Goal: Information Seeking & Learning: Find specific fact

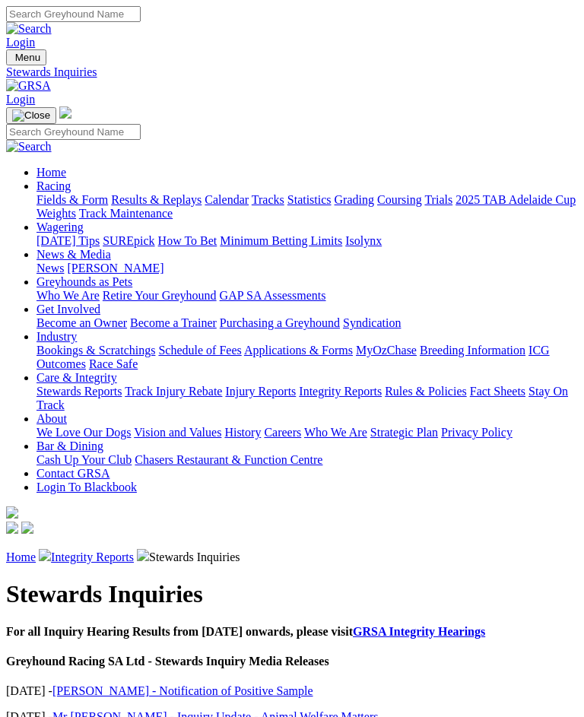
click at [71, 180] on link "Racing" at bounding box center [54, 186] width 34 height 13
click at [108, 204] on link "Fields & Form" at bounding box center [72, 199] width 71 height 13
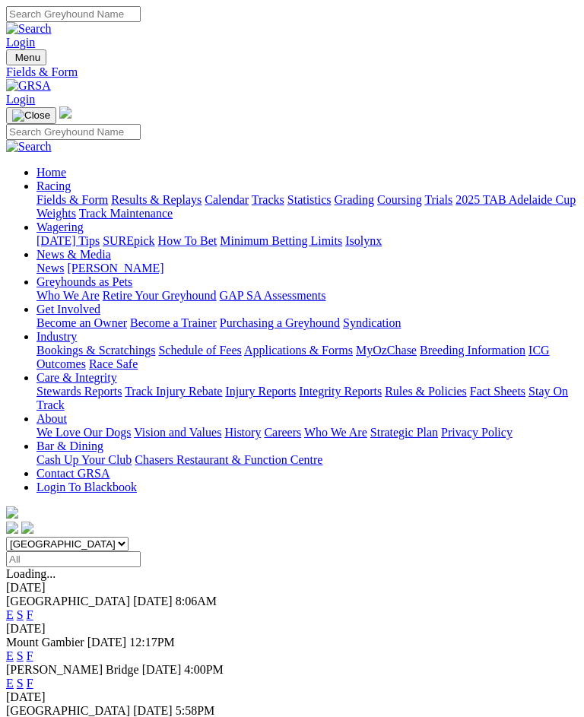
click at [33, 608] on link "F" at bounding box center [30, 614] width 7 height 13
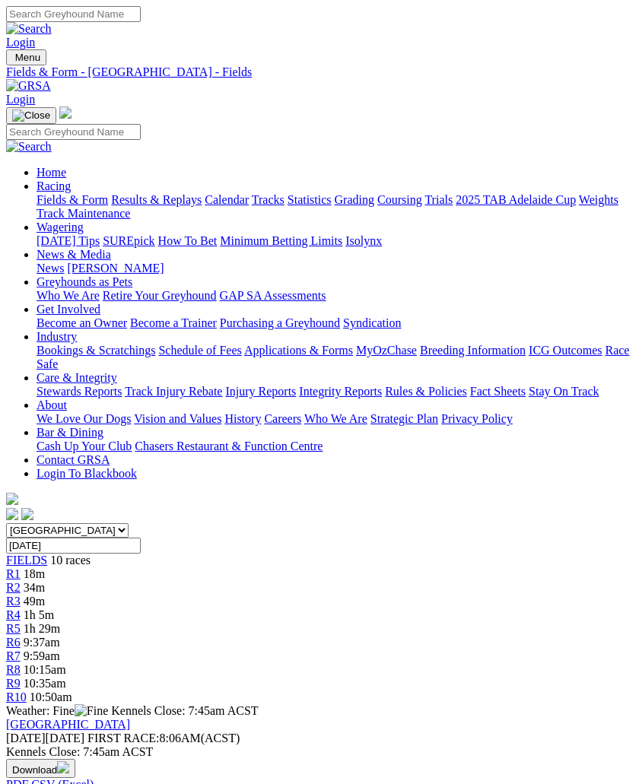
click at [12, 61] on img "Toggle navigation" at bounding box center [12, 61] width 0 height 0
click at [179, 206] on link "Results & Replays" at bounding box center [156, 199] width 91 height 13
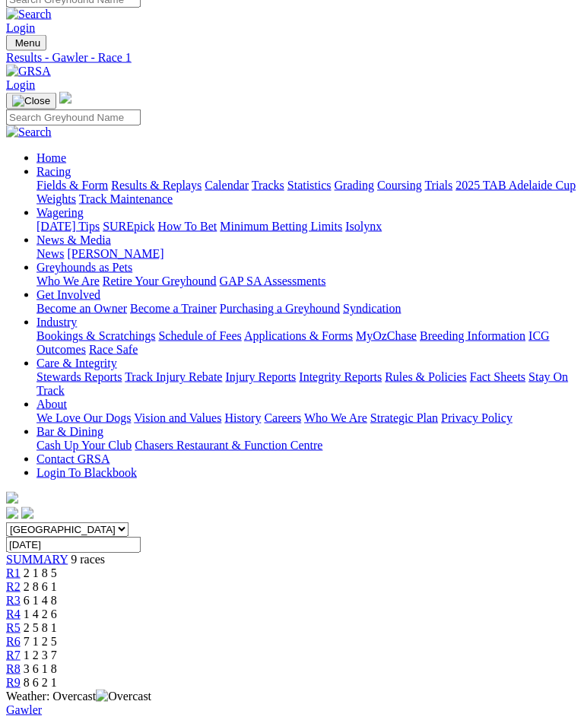
scroll to position [20, 0]
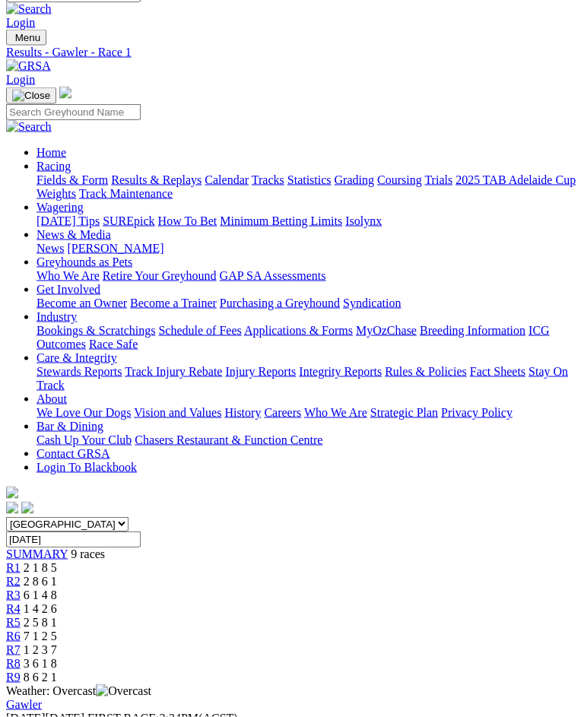
click at [57, 575] on span "2 8 6 1" at bounding box center [40, 581] width 33 height 13
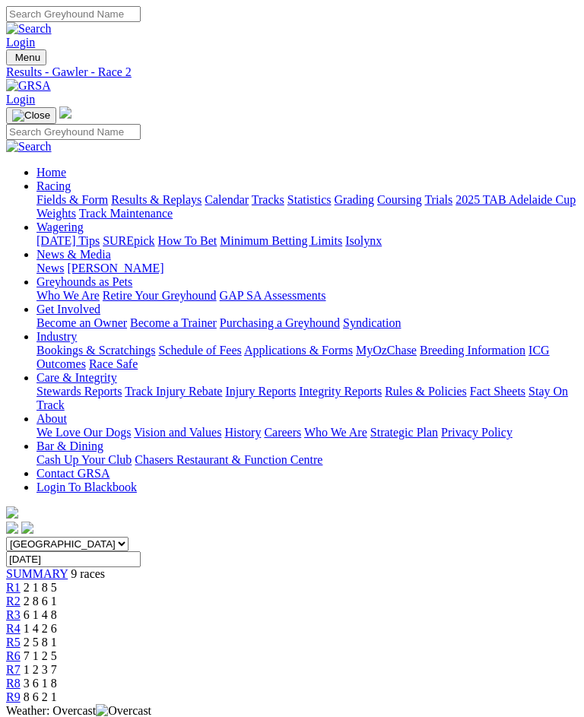
click at [57, 608] on span "6 1 4 8" at bounding box center [40, 614] width 33 height 13
click at [21, 622] on span "R4" at bounding box center [13, 628] width 14 height 13
click at [21, 636] on link "R5" at bounding box center [13, 642] width 14 height 13
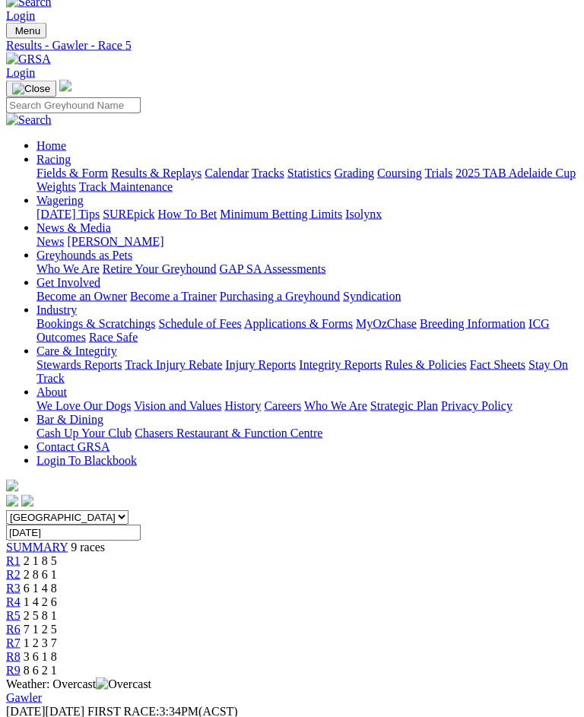
scroll to position [35, 0]
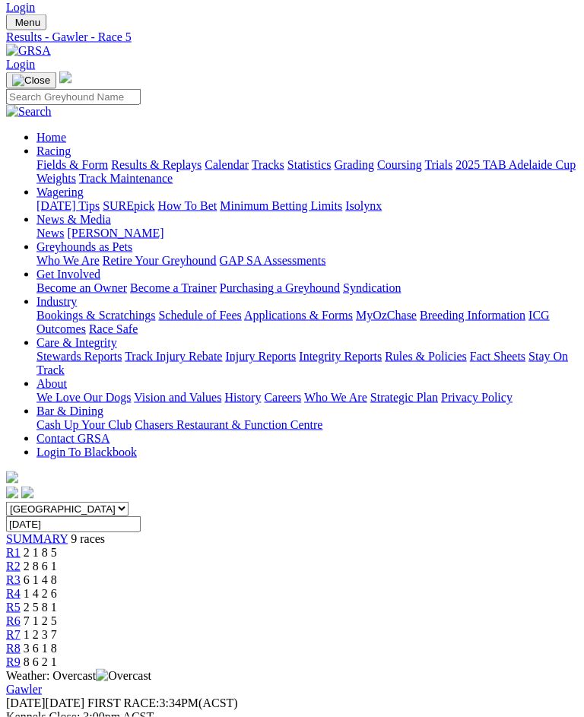
click at [21, 615] on span "R6" at bounding box center [13, 621] width 14 height 13
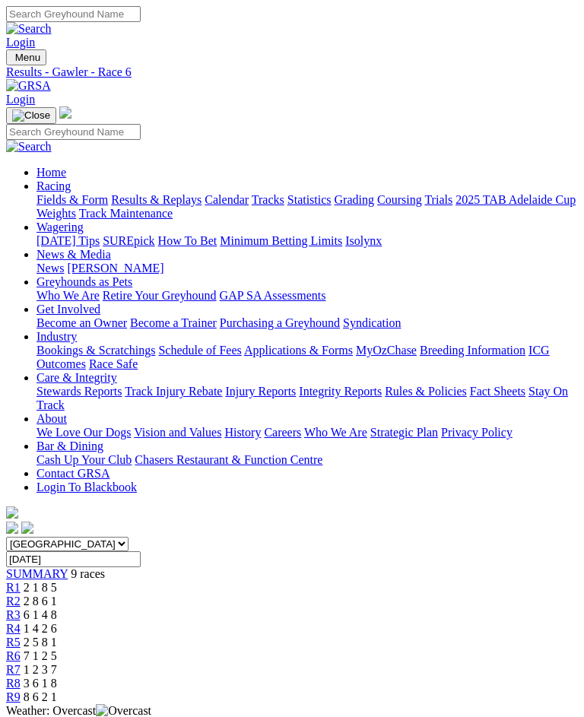
click at [21, 663] on span "R7" at bounding box center [13, 669] width 14 height 13
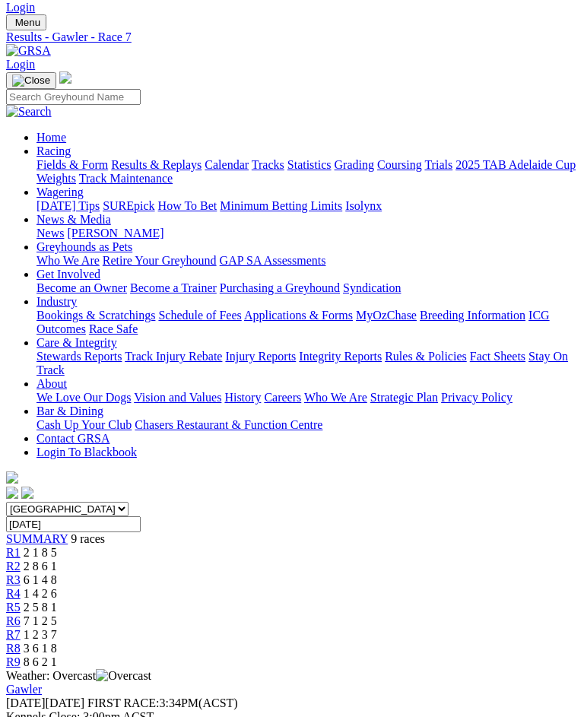
scroll to position [36, 0]
click at [21, 641] on link "R8" at bounding box center [13, 647] width 14 height 13
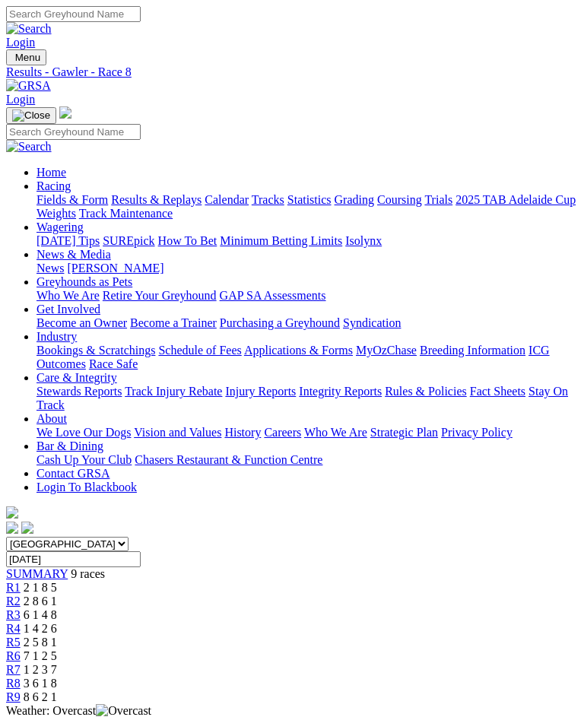
click at [21, 691] on span "R9" at bounding box center [13, 697] width 14 height 13
